Goal: Submit feedback/report problem: Submit feedback/report problem

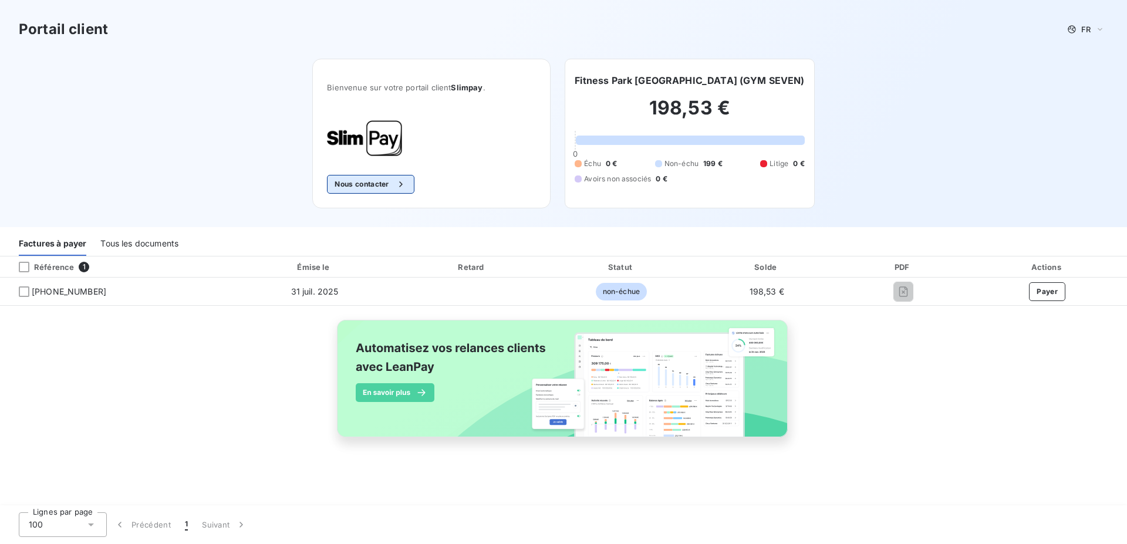
click at [396, 182] on div "button" at bounding box center [398, 184] width 18 height 12
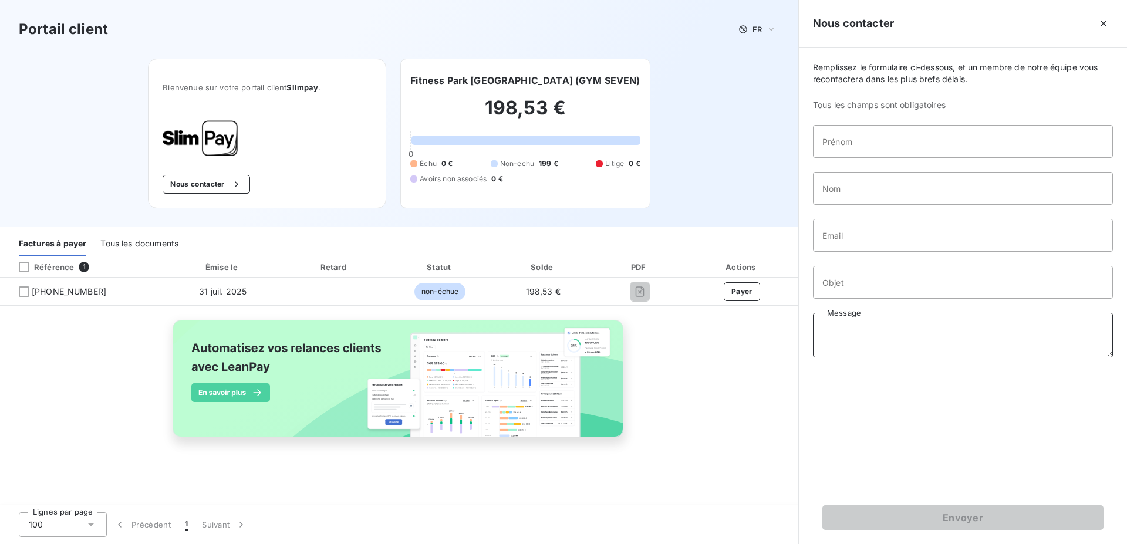
click at [831, 324] on textarea "Message" at bounding box center [963, 335] width 300 height 45
paste textarea "Bonjour, Nous ne recevons plus les factures depuis [DATE]. Merci de bien vouloi…"
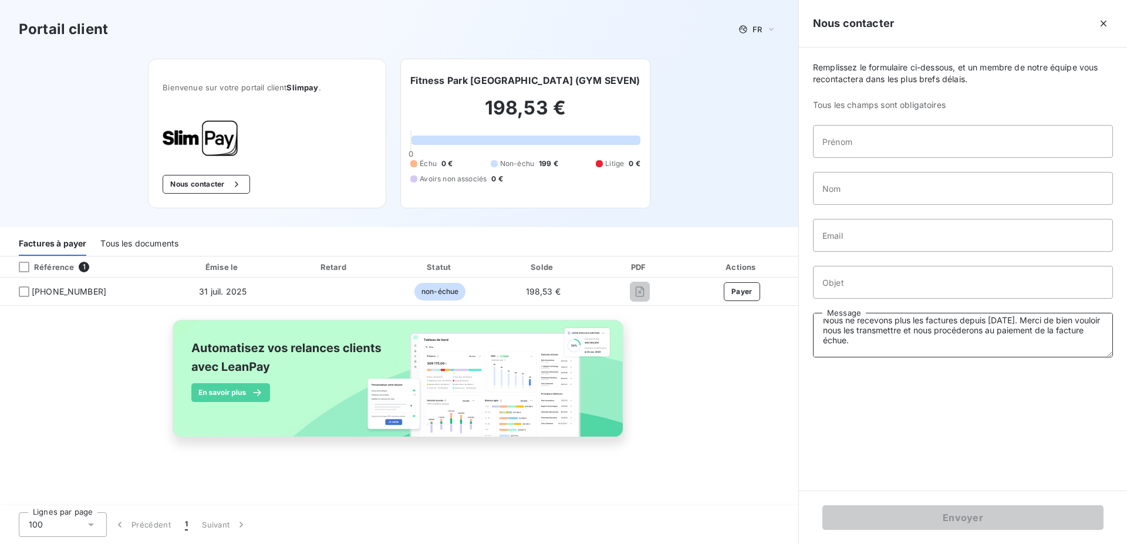
type textarea "Bonjour, Nous ne recevons plus les factures depuis [DATE]. Merci de bien vouloi…"
click at [860, 281] on input "Objet" at bounding box center [963, 282] width 300 height 33
paste input "FACTURES NON PARVENUE"
type input "FACTURES NON PARVENUE"
click at [861, 236] on input "Email" at bounding box center [963, 235] width 300 height 33
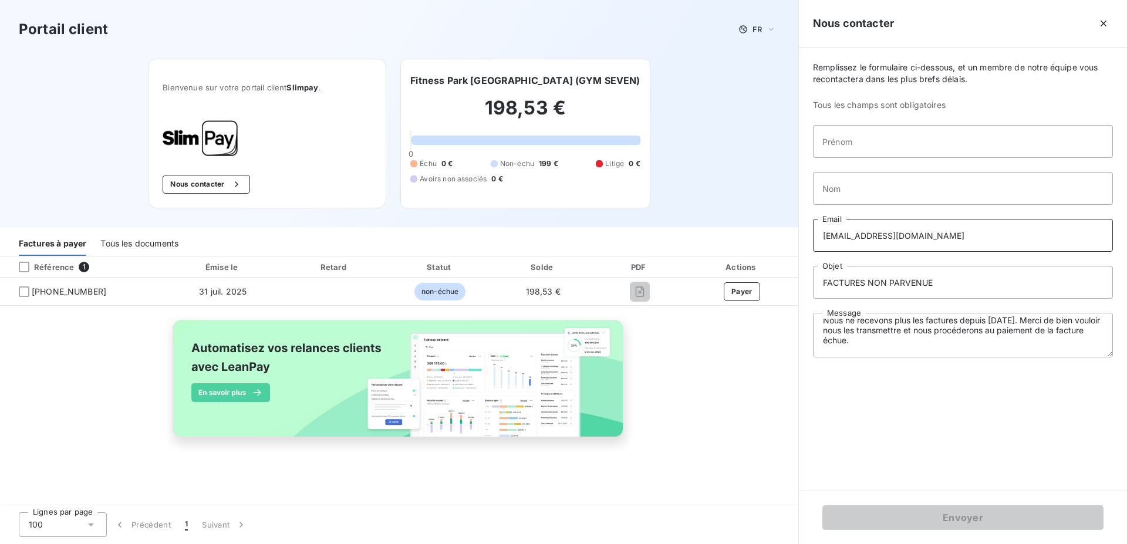
type input "[EMAIL_ADDRESS][DOMAIN_NAME]"
click at [856, 191] on input "Nom" at bounding box center [963, 188] width 300 height 33
type input "SESTITOT"
click at [864, 143] on input "Prénom" at bounding box center [963, 141] width 300 height 33
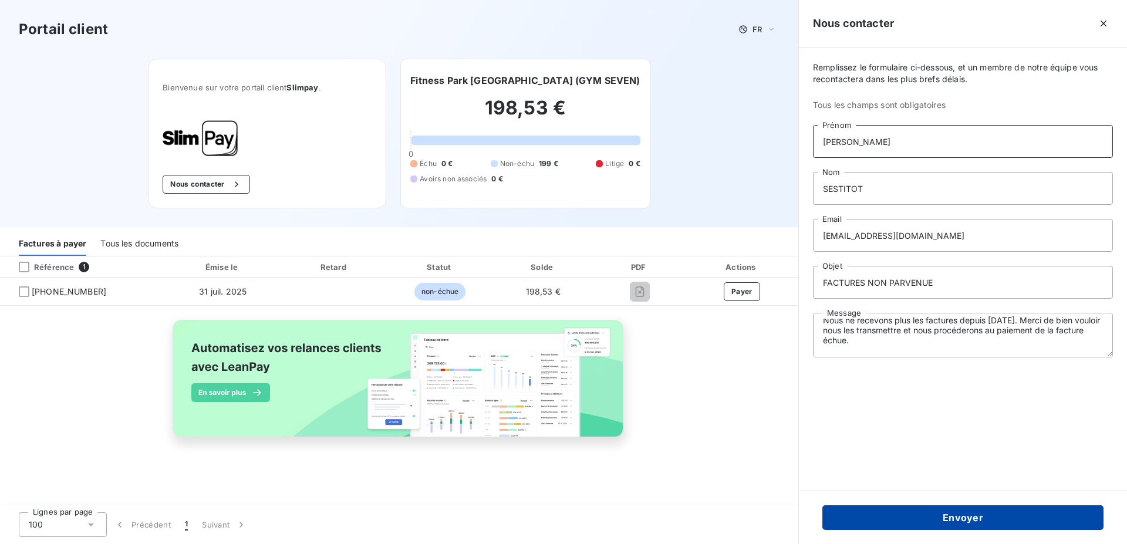
type input "[PERSON_NAME]"
click at [941, 523] on button "Envoyer" at bounding box center [963, 518] width 281 height 25
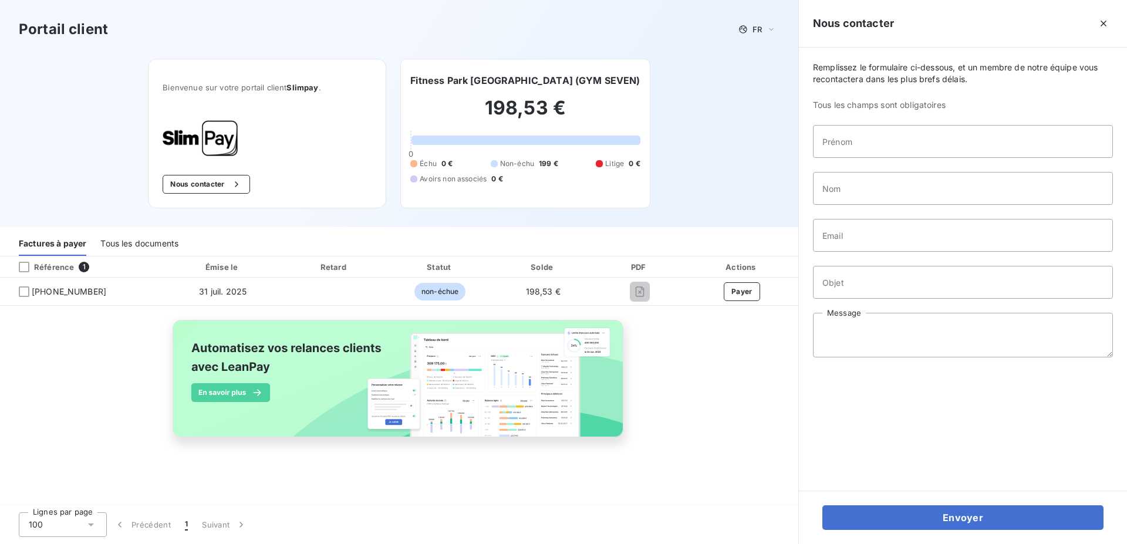
scroll to position [0, 0]
